Goal: Transaction & Acquisition: Purchase product/service

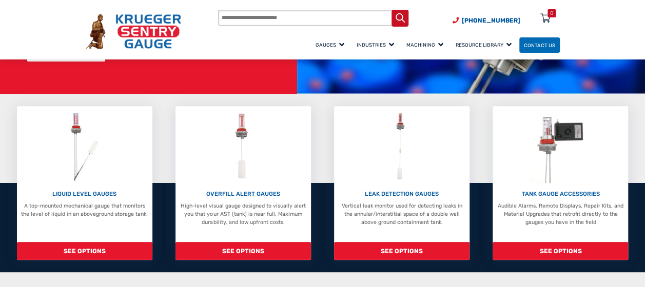
scroll to position [149, 0]
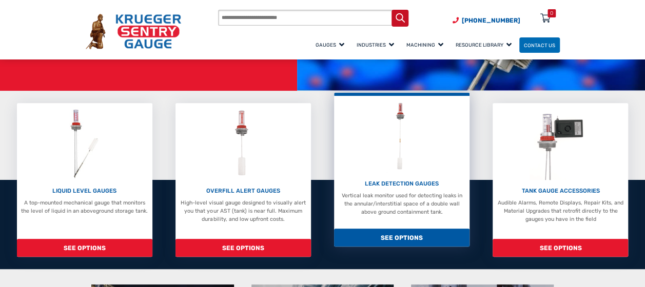
click at [408, 236] on span "SEE OPTIONS" at bounding box center [401, 238] width 135 height 18
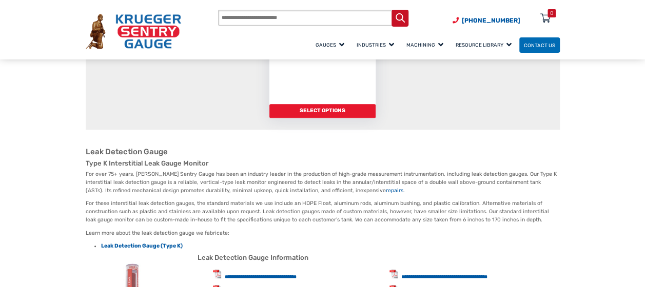
scroll to position [204, 0]
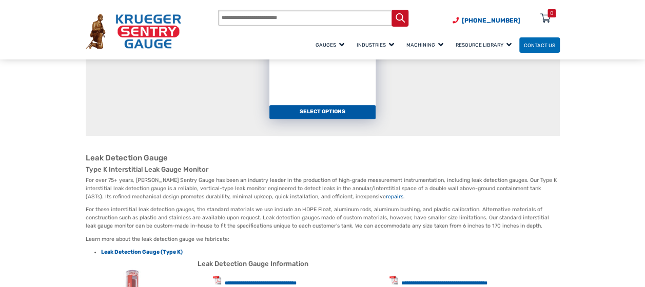
click at [316, 114] on link "Select options" at bounding box center [322, 112] width 107 height 14
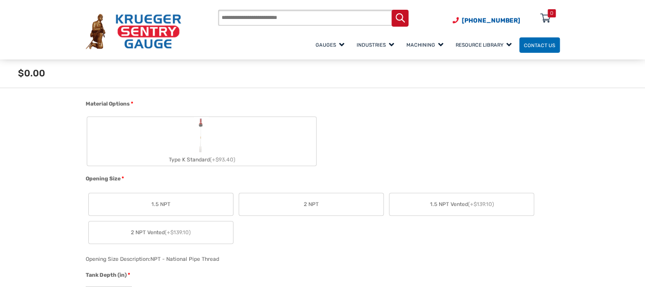
scroll to position [293, 0]
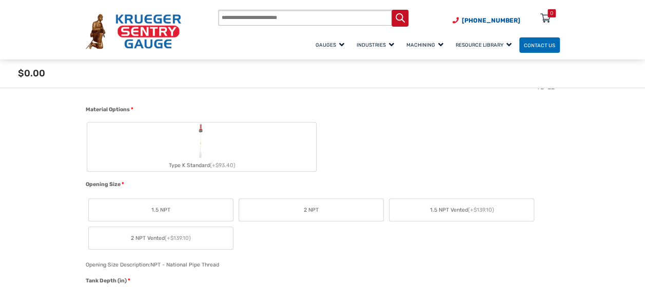
click at [203, 162] on div "Type K Standard (+$93.40)" at bounding box center [201, 166] width 229 height 12
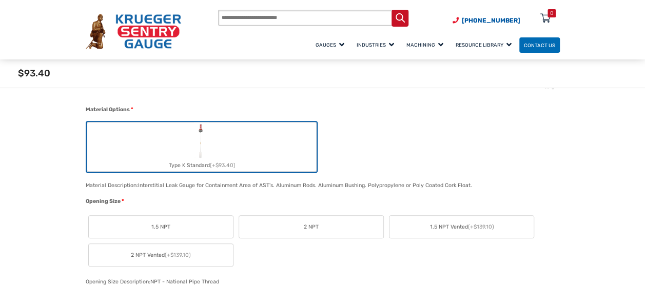
click at [324, 224] on label "2 NPT" at bounding box center [311, 227] width 144 height 22
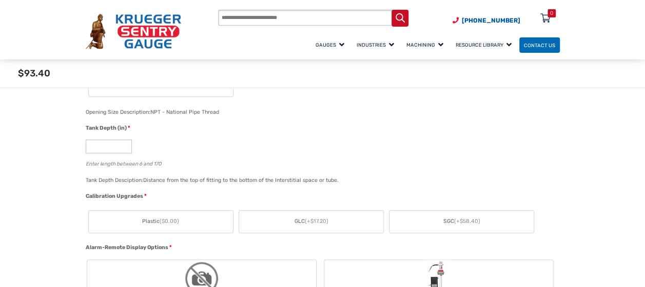
scroll to position [490, 0]
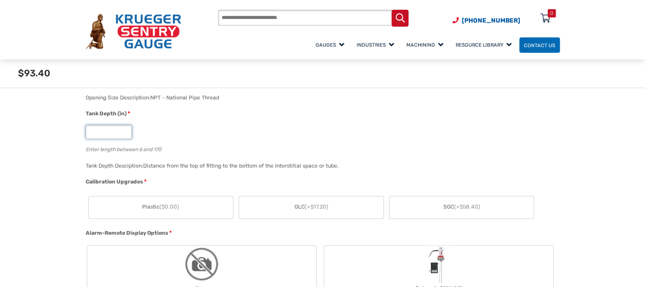
click at [115, 136] on input "*" at bounding box center [109, 132] width 46 height 14
type input "**"
click at [440, 208] on label "SGC (+$58.40)" at bounding box center [461, 208] width 144 height 22
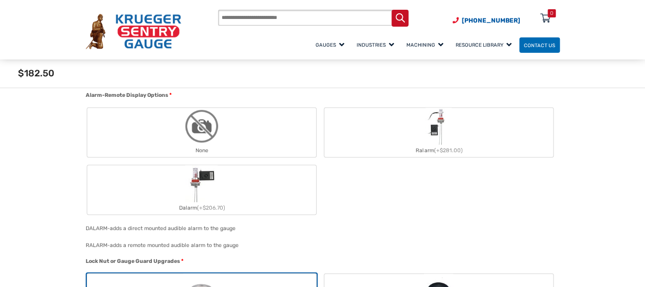
scroll to position [651, 0]
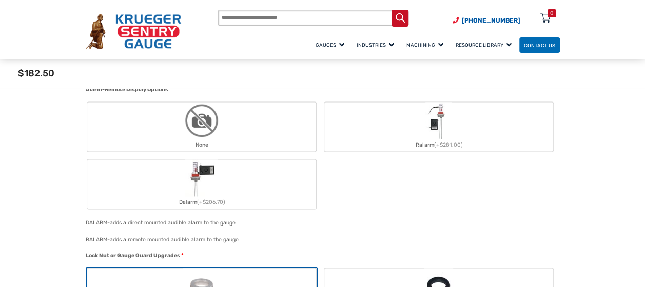
click at [272, 122] on label "None" at bounding box center [201, 126] width 229 height 49
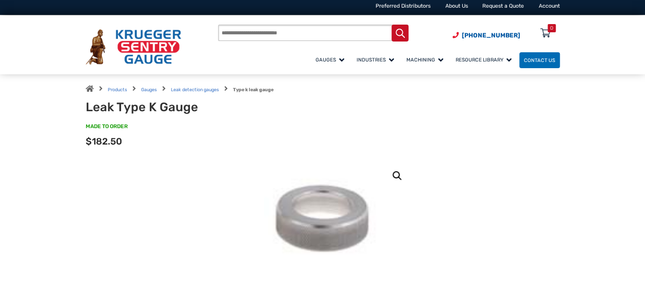
scroll to position [0, 0]
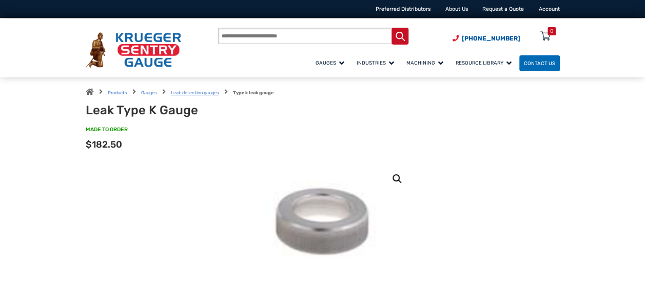
click at [201, 93] on link "Leak detection gauges" at bounding box center [195, 92] width 48 height 5
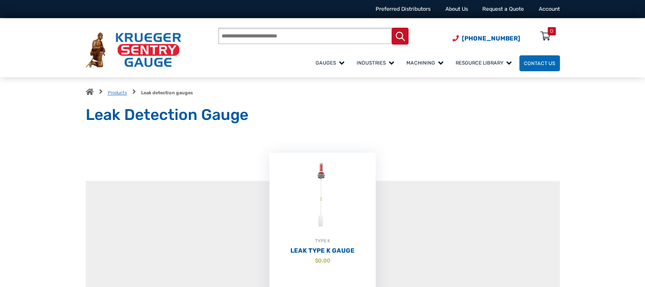
click at [117, 91] on link "Products" at bounding box center [117, 92] width 19 height 5
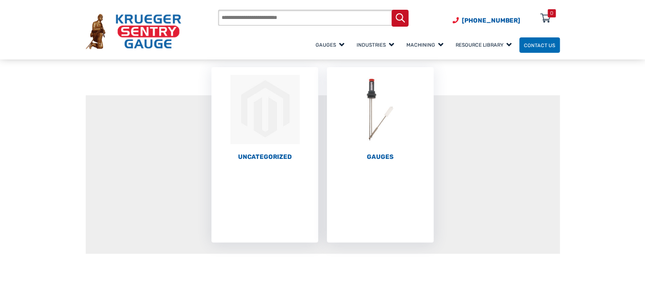
scroll to position [97, 0]
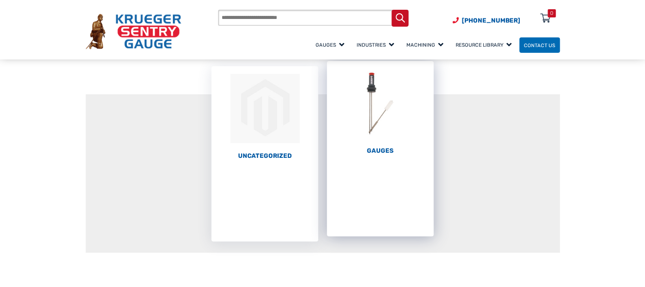
click at [387, 155] on li "Gauges (66)" at bounding box center [380, 148] width 107 height 175
click at [379, 113] on img "Visit product category Gauges" at bounding box center [380, 103] width 107 height 85
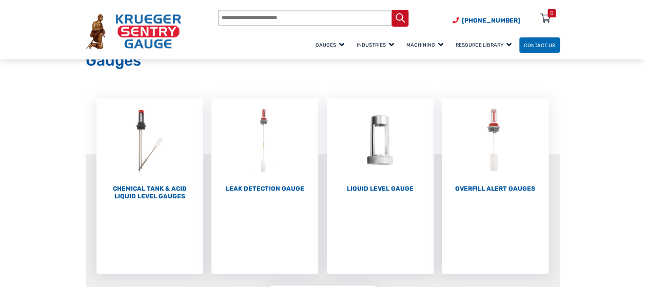
scroll to position [56, 0]
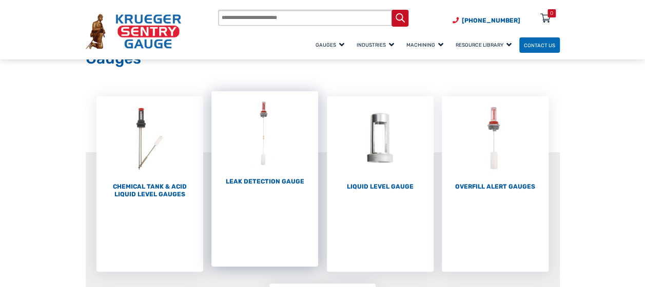
click at [279, 178] on h2 "Leak Detection Gauge (1)" at bounding box center [264, 182] width 107 height 8
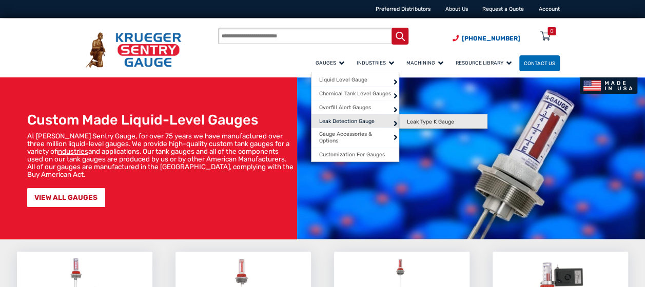
click at [422, 119] on span "Leak Type K Gauge" at bounding box center [430, 122] width 47 height 7
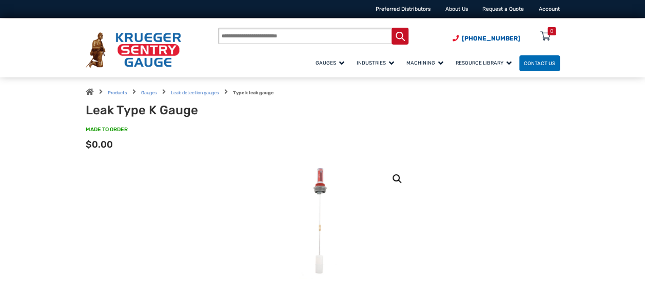
click at [279, 30] on input "Products search" at bounding box center [313, 36] width 190 height 16
click at [147, 94] on link "Gauges" at bounding box center [149, 92] width 16 height 5
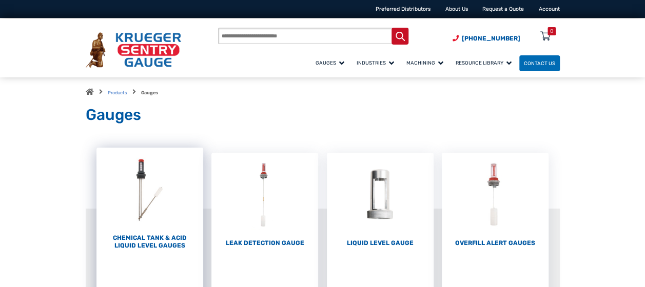
click at [151, 245] on h2 "Chemical Tank & Acid Liquid Level Gauges (3)" at bounding box center [149, 241] width 107 height 15
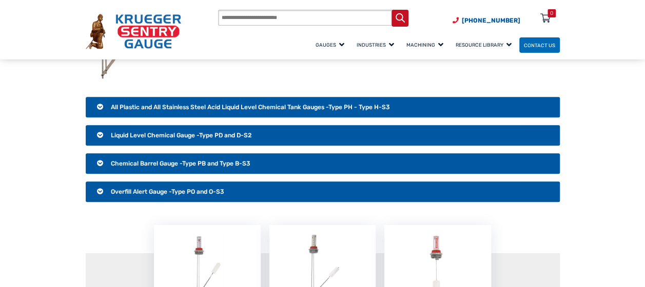
scroll to position [180, 0]
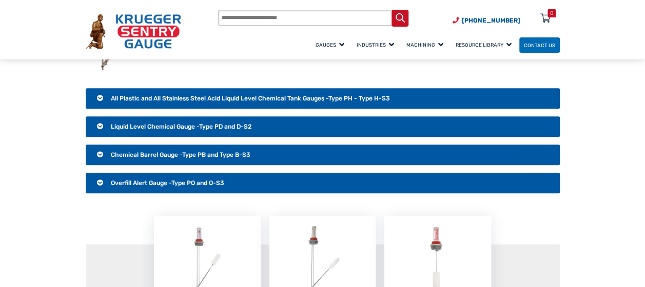
click at [327, 99] on span "All Plastic and All Stainless Steel Acid Liquid Level Chemical Tank Gauges -Typ…" at bounding box center [250, 98] width 279 height 7
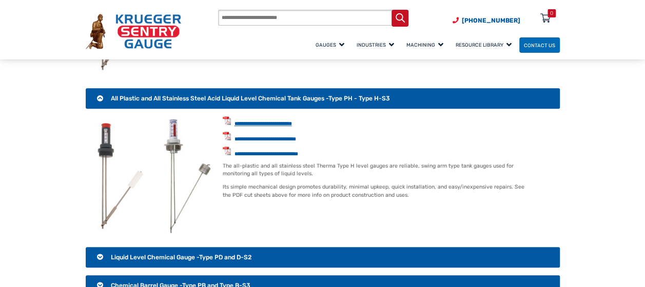
click at [279, 124] on link "**********" at bounding box center [262, 123] width 57 height 5
click at [267, 136] on link "**********" at bounding box center [265, 138] width 62 height 5
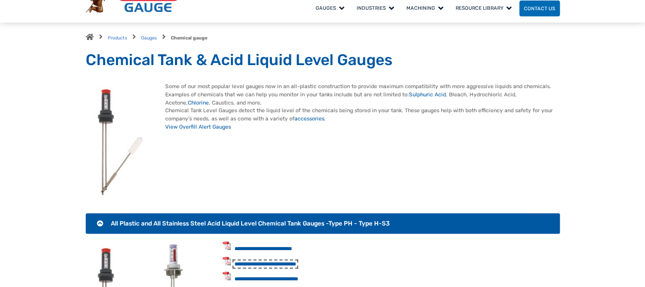
scroll to position [0, 0]
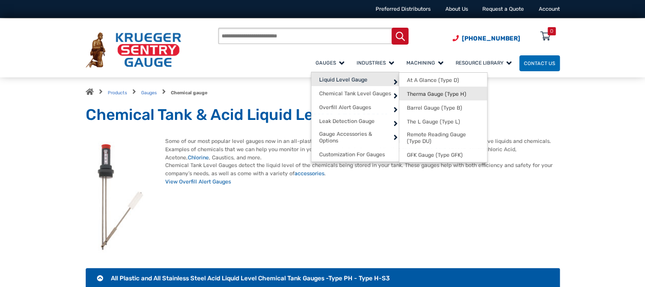
click at [454, 92] on span "Therma Gauge (Type H)" at bounding box center [437, 94] width 60 height 7
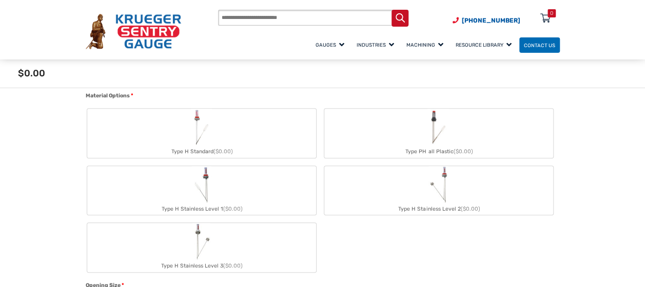
scroll to position [361, 0]
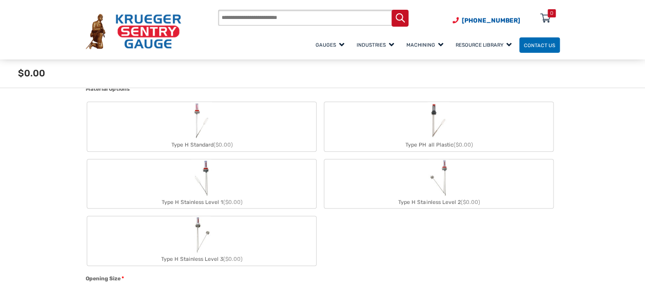
click at [208, 129] on img "Type H Standard" at bounding box center [201, 120] width 21 height 37
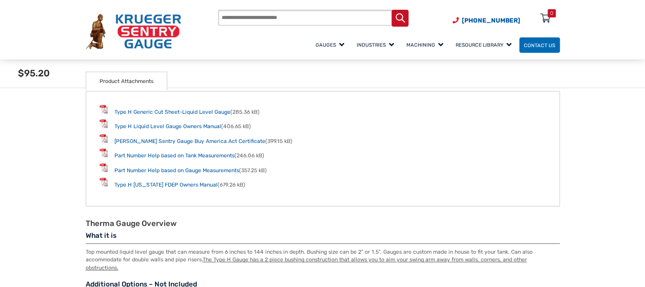
scroll to position [1358, 0]
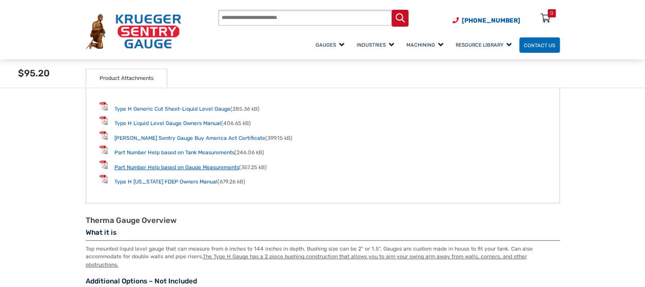
click at [179, 170] on link "Part Number Help based on Gauge Measurements" at bounding box center [176, 167] width 125 height 7
click at [206, 153] on link "Part Number Help based on Tank Measurements" at bounding box center [174, 152] width 120 height 7
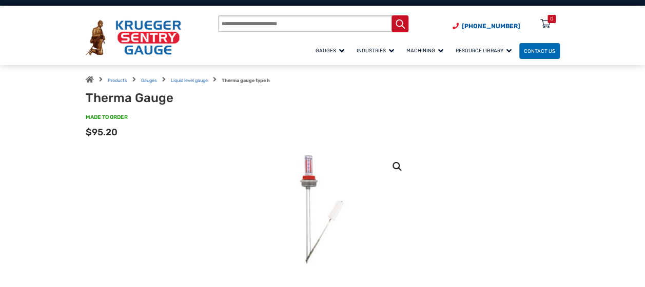
scroll to position [0, 0]
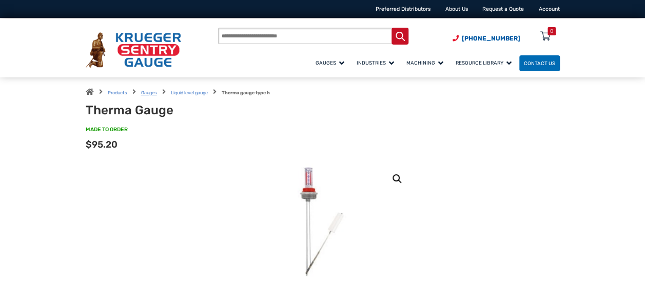
click at [147, 92] on link "Gauges" at bounding box center [149, 92] width 16 height 5
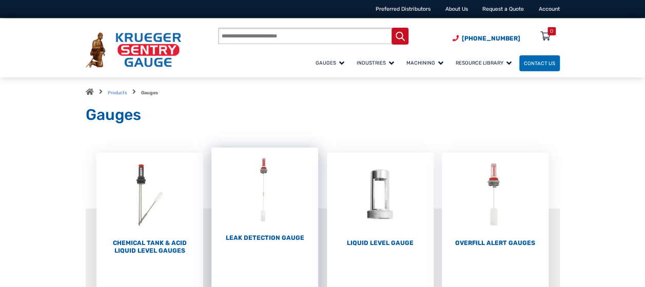
click at [270, 200] on img "Visit product category Leak Detection Gauge" at bounding box center [264, 190] width 107 height 85
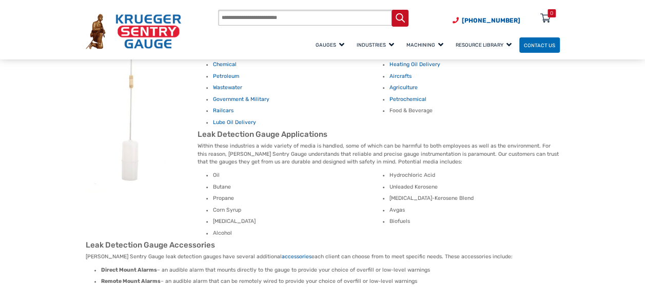
scroll to position [531, 0]
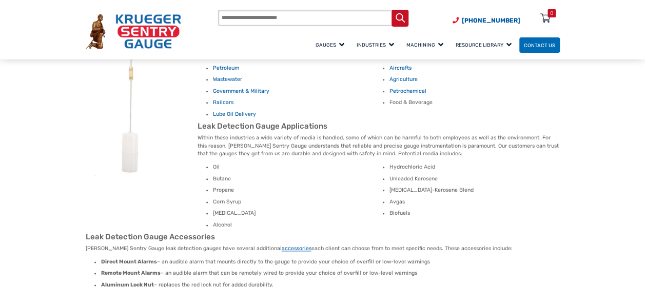
click at [282, 245] on link "accessories" at bounding box center [297, 248] width 30 height 7
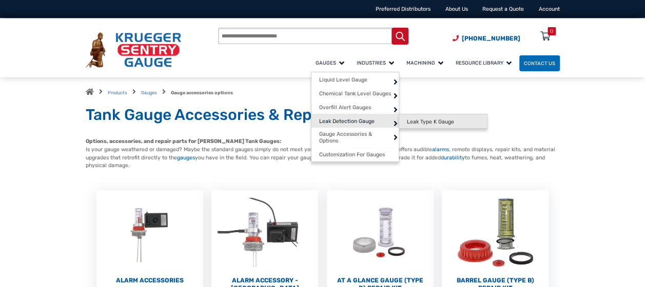
click at [426, 120] on span "Leak Type K Gauge" at bounding box center [430, 122] width 47 height 7
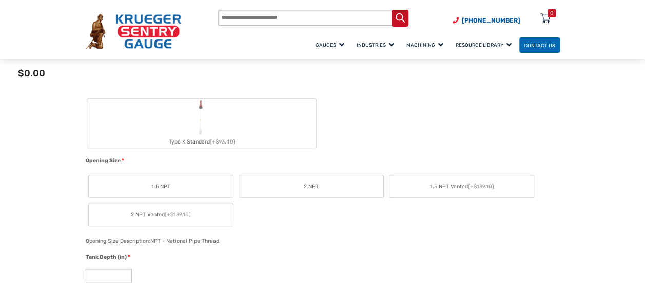
scroll to position [324, 0]
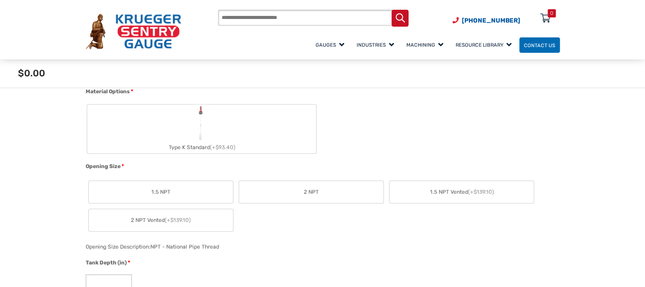
click at [222, 134] on label "Type K Standard (+$93.40)" at bounding box center [201, 129] width 229 height 49
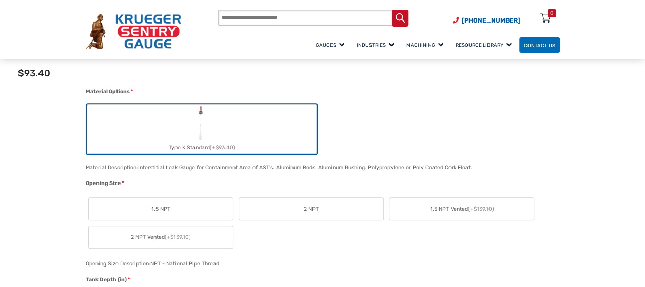
click at [287, 203] on label "2 NPT" at bounding box center [311, 209] width 144 height 22
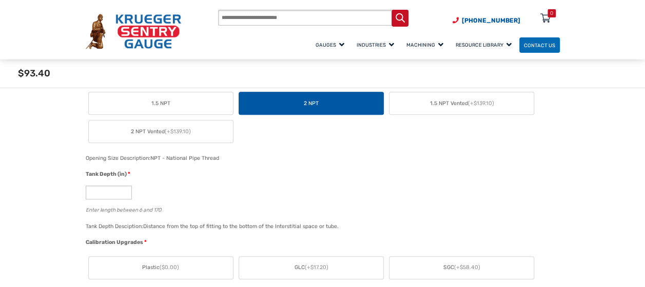
scroll to position [436, 0]
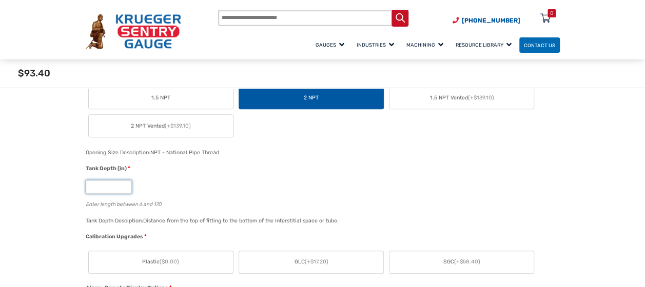
click at [111, 185] on input "*" at bounding box center [109, 187] width 46 height 14
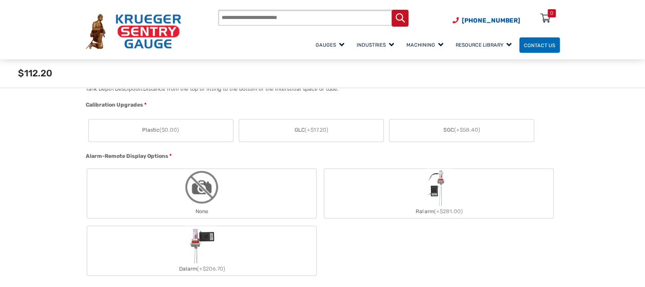
scroll to position [585, 0]
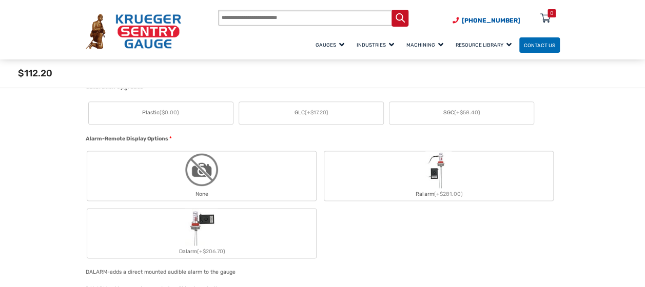
type input "**"
click at [326, 107] on label "GLC (+$17.20)" at bounding box center [311, 113] width 144 height 22
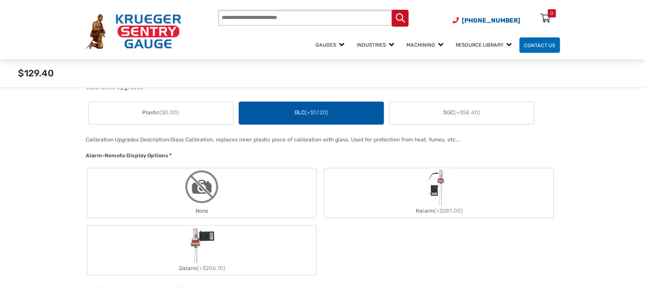
click at [216, 214] on div "None" at bounding box center [201, 211] width 229 height 12
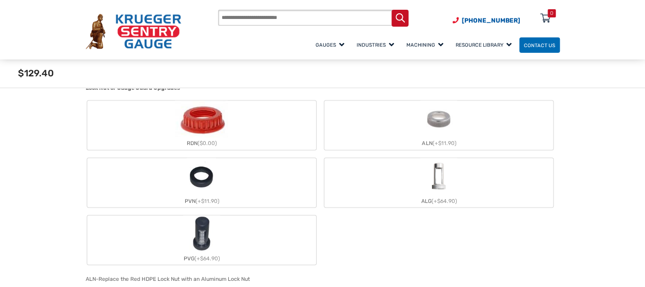
scroll to position [827, 0]
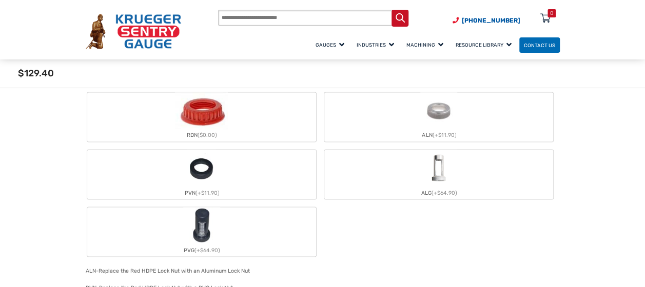
click at [449, 127] on img "ALN" at bounding box center [438, 110] width 37 height 37
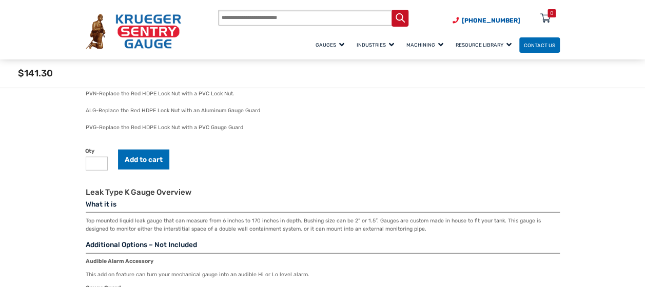
scroll to position [1027, 0]
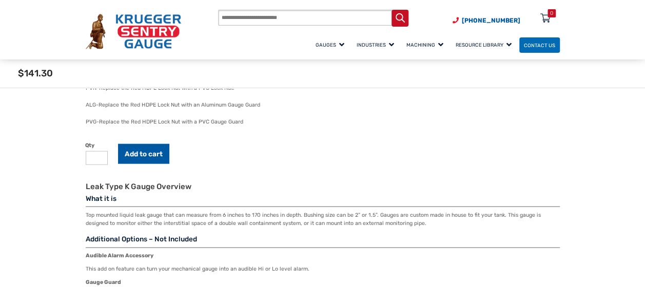
click at [141, 150] on button "Add to cart" at bounding box center [143, 154] width 51 height 20
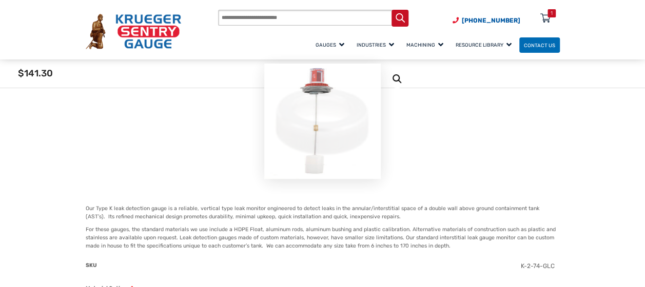
scroll to position [0, 0]
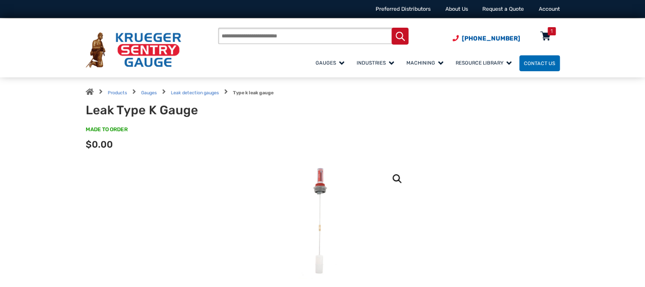
click at [545, 39] on icon at bounding box center [545, 37] width 10 height 16
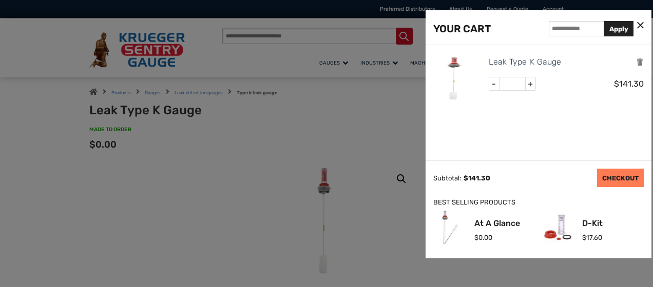
click at [609, 174] on link "CHECKOUT" at bounding box center [620, 178] width 47 height 18
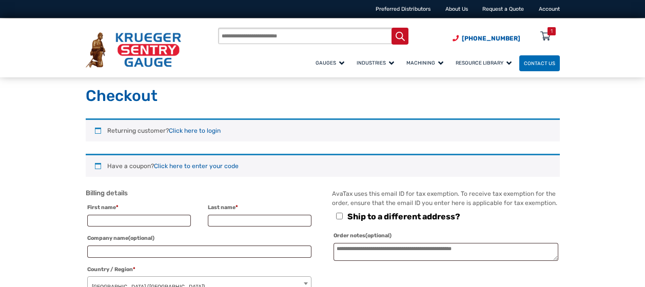
select select "**"
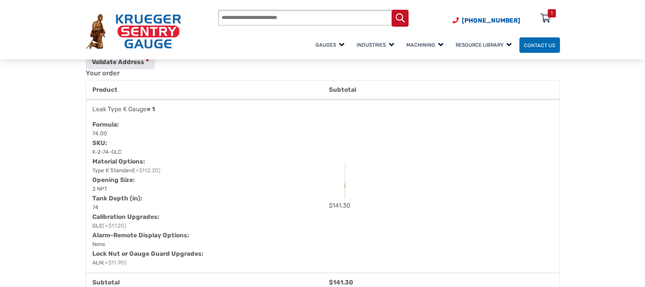
scroll to position [445, 0]
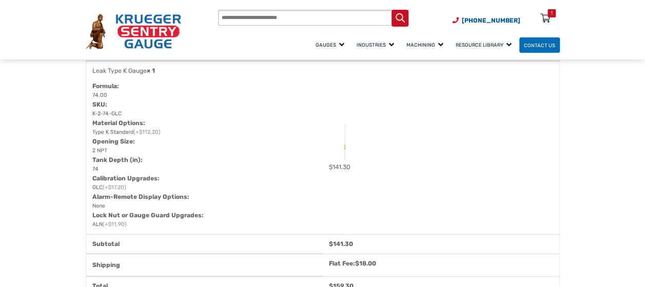
scroll to position [507, 0]
